Goal: Check status: Check status

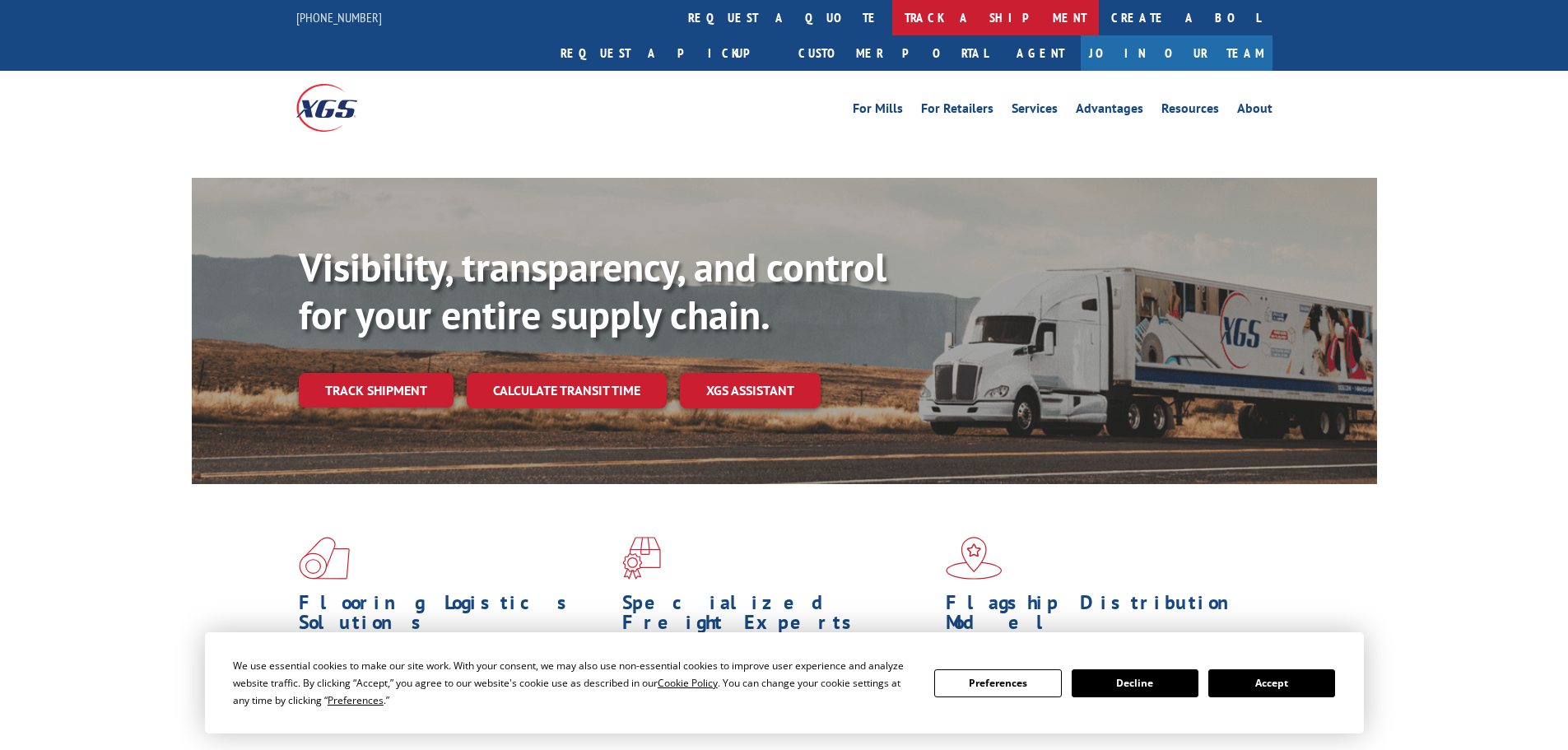
click at [892, 18] on link "track a shipment" at bounding box center [995, 17] width 206 height 35
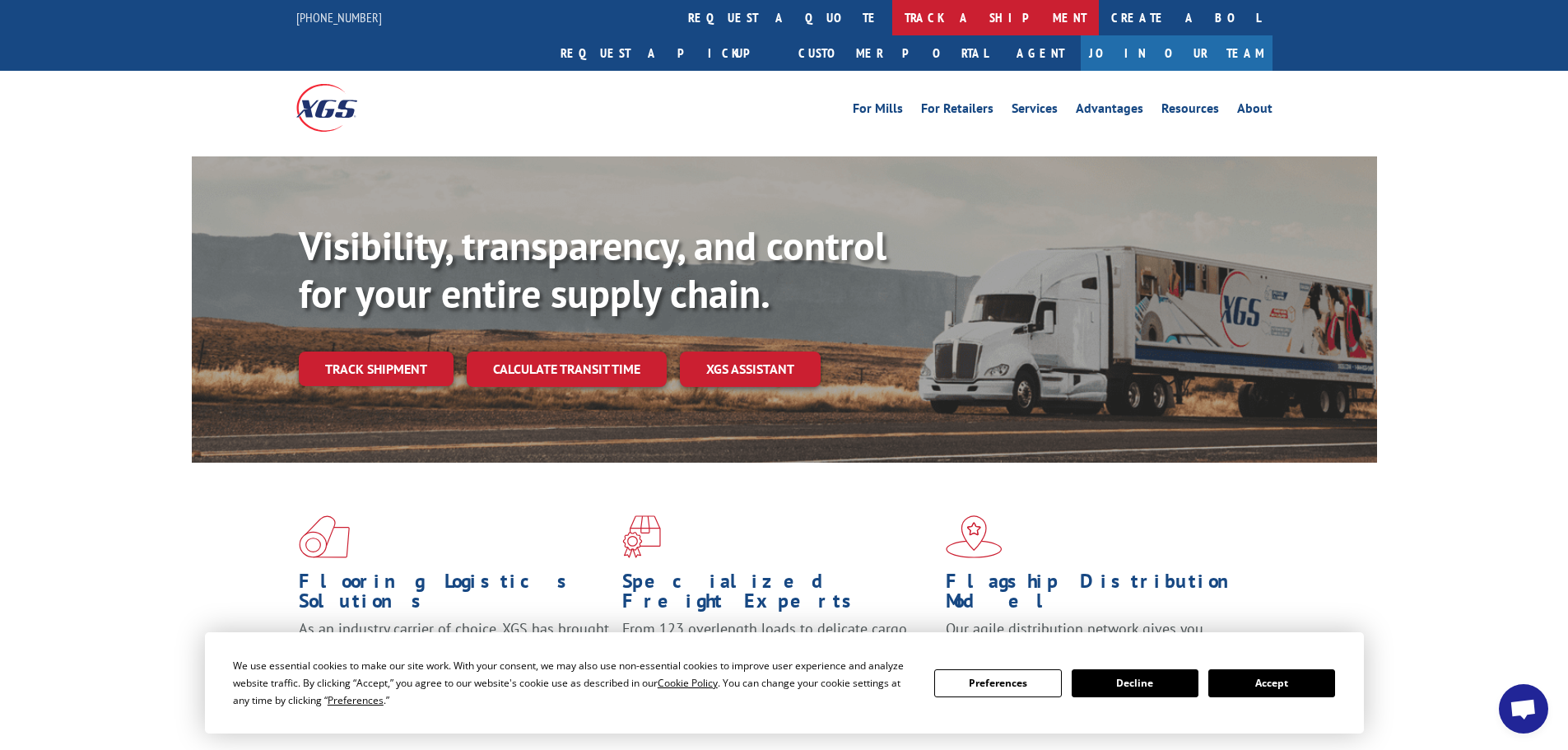
click at [892, 6] on link "track a shipment" at bounding box center [995, 17] width 206 height 35
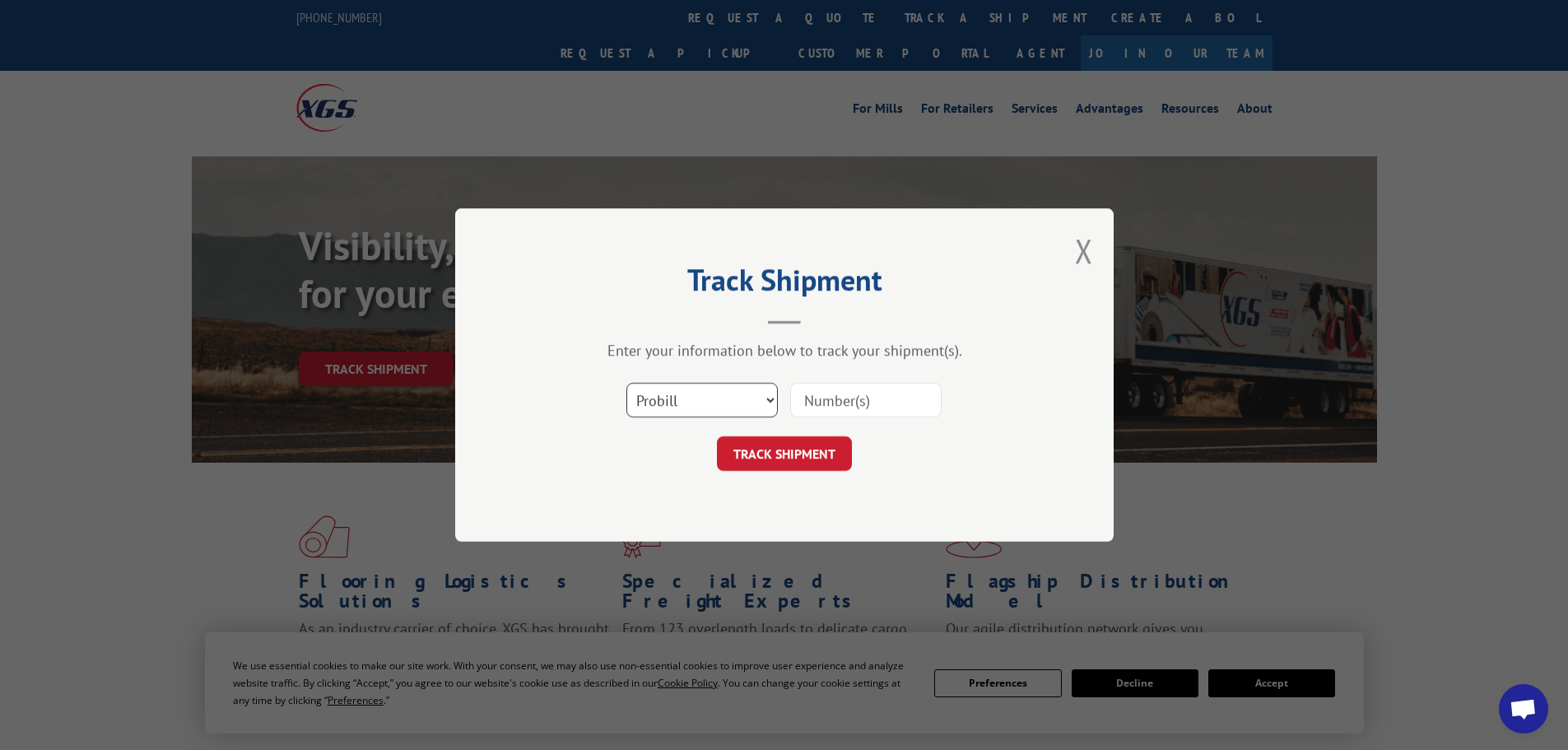
click at [693, 413] on select "Select category... Probill BOL PO" at bounding box center [702, 400] width 152 height 34
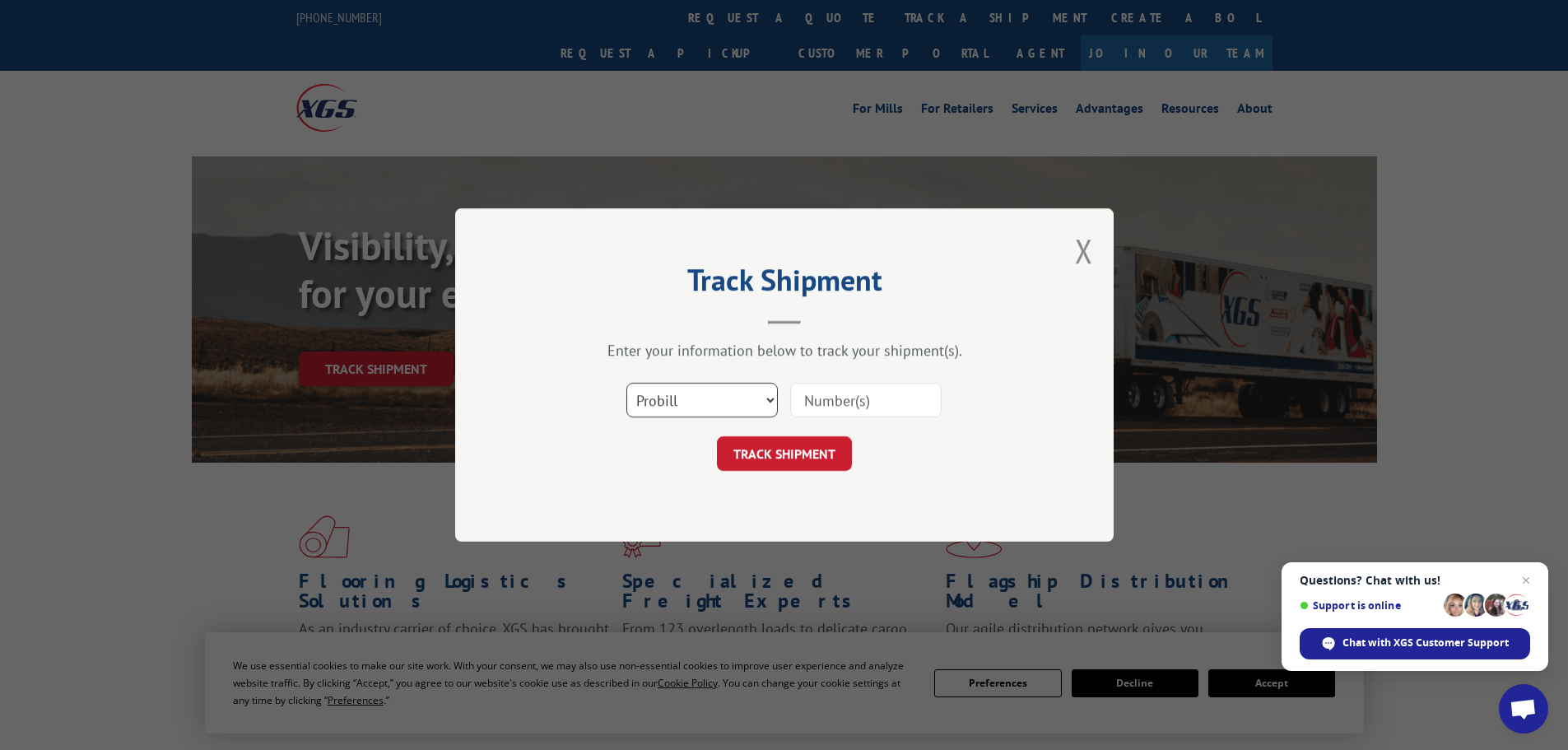
select select "bol"
click at [626, 383] on select "Select category... Probill BOL PO" at bounding box center [702, 400] width 152 height 34
click at [824, 402] on input at bounding box center [865, 400] width 152 height 34
paste input "6165384"
type input "6165384"
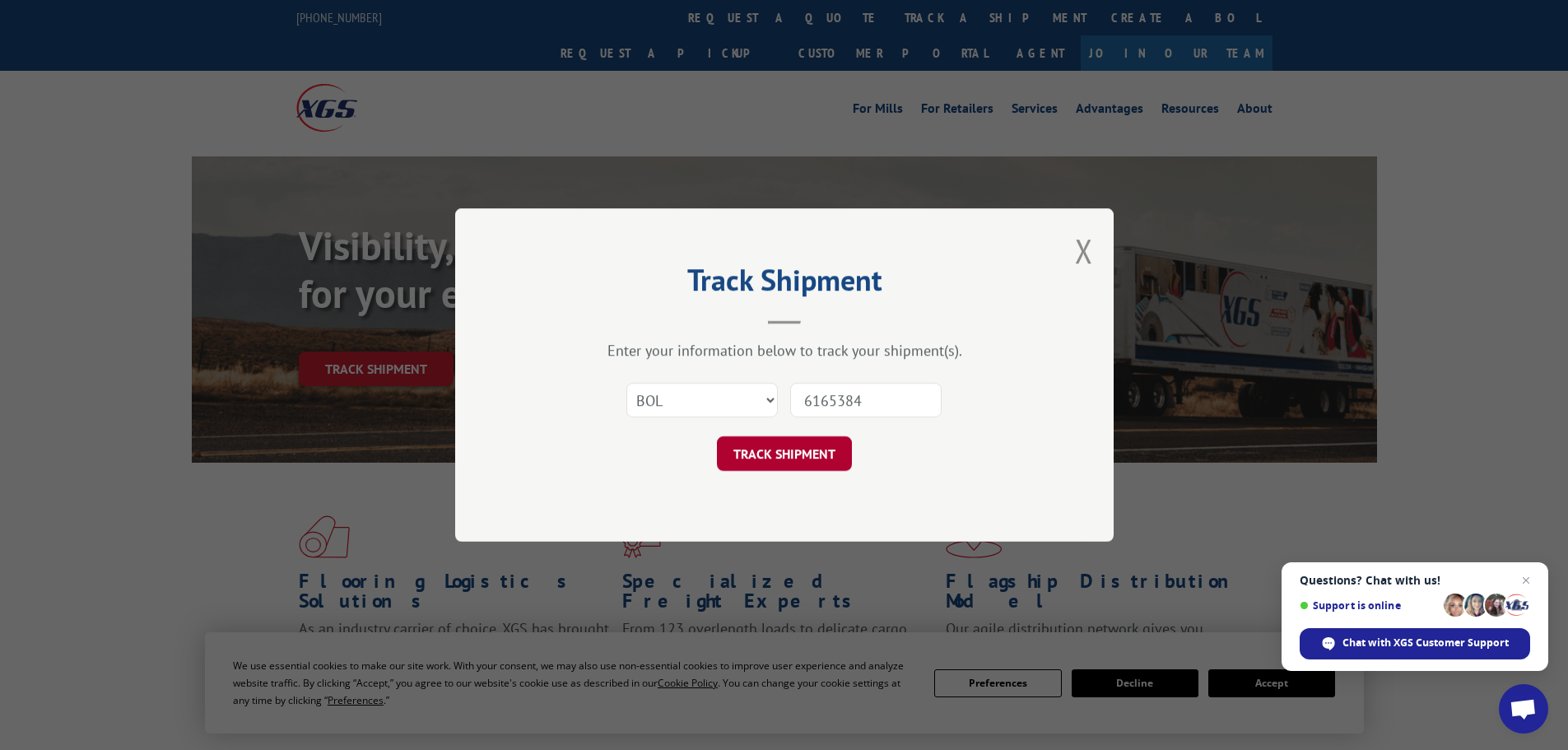
click at [781, 451] on button "TRACK SHIPMENT" at bounding box center [784, 454] width 135 height 34
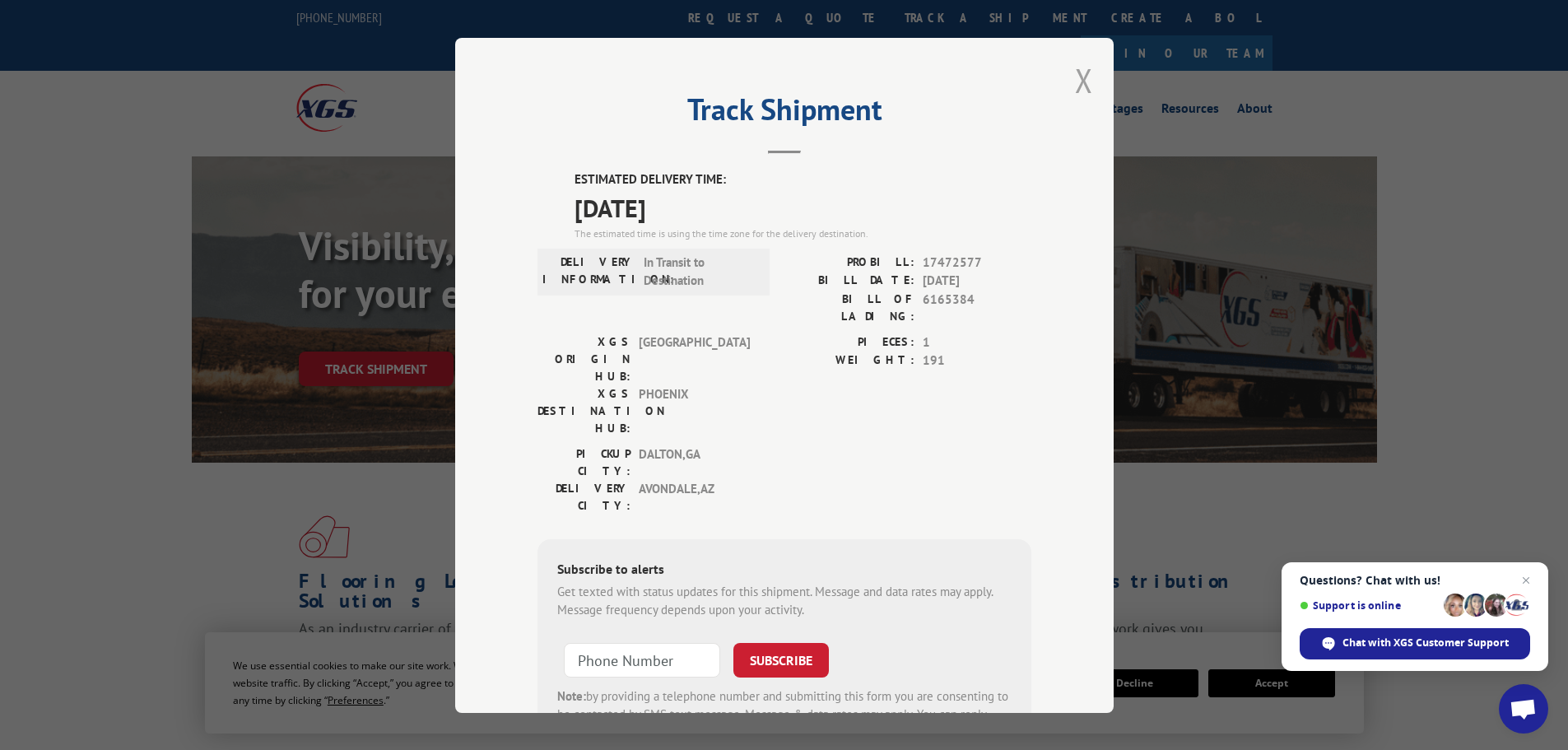
click at [1080, 72] on button "Close modal" at bounding box center [1084, 80] width 18 height 44
